Goal: Transaction & Acquisition: Obtain resource

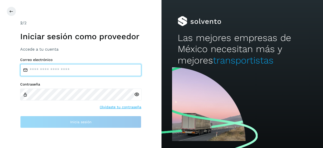
click at [61, 72] on input "email" at bounding box center [80, 70] width 121 height 12
type input "**********"
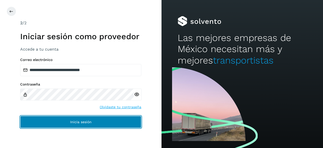
click at [71, 120] on span "Inicia sesión" at bounding box center [80, 122] width 21 height 4
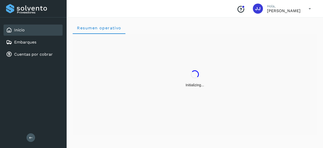
click at [137, 94] on div "Initializing..." at bounding box center [195, 79] width 244 height 90
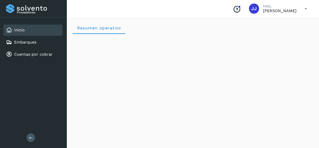
click at [45, 87] on div "Proveedores Inicio Embarques Cuentas por cobrar Salir" at bounding box center [33, 74] width 67 height 148
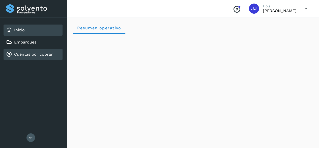
click at [26, 53] on link "Cuentas por cobrar" at bounding box center [33, 54] width 39 height 5
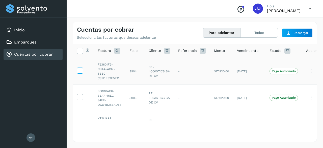
click at [81, 69] on icon at bounding box center [79, 69] width 5 height 5
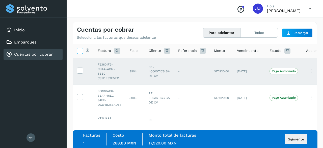
click at [80, 49] on icon at bounding box center [79, 50] width 5 height 5
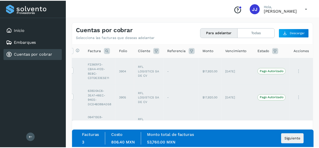
scroll to position [0, 15]
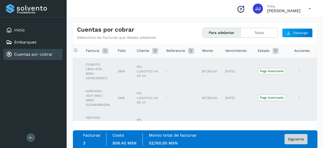
click at [294, 138] on span "Siguiente" at bounding box center [296, 139] width 16 height 4
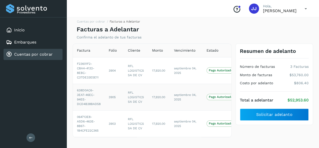
scroll to position [11, 0]
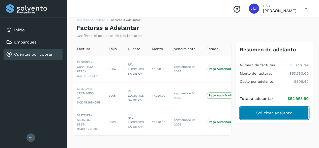
click at [292, 110] on span "Solicitar adelanto" at bounding box center [274, 113] width 36 height 6
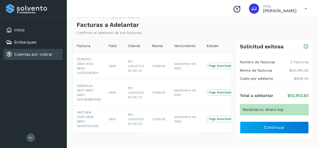
click at [249, 147] on div "Cuentas por cobrar Facturas a Adelantar Facturas a Adelantar Confirma el adelan…" at bounding box center [193, 77] width 253 height 145
